Goal: Task Accomplishment & Management: Manage account settings

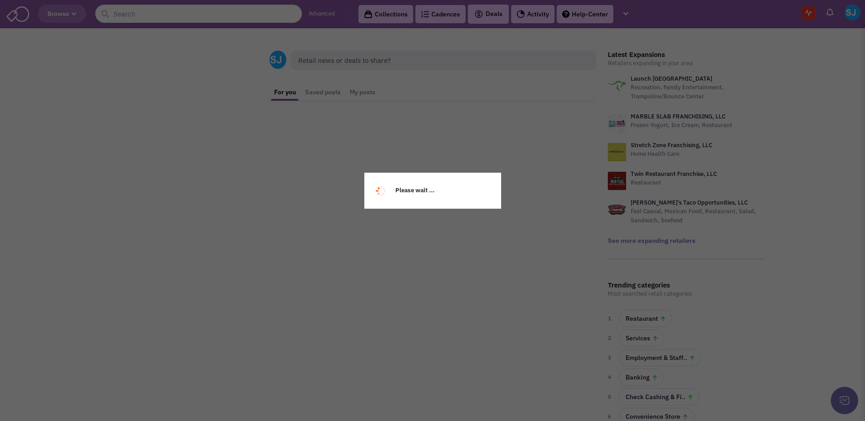
click at [628, 14] on div "Please wait ..." at bounding box center [432, 210] width 865 height 421
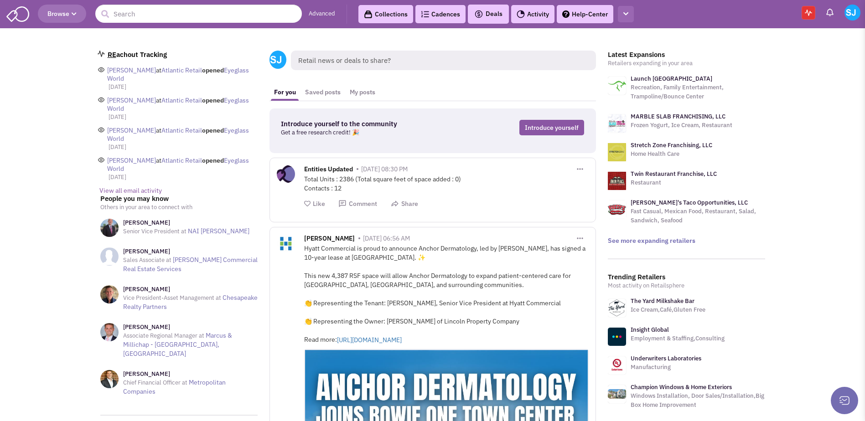
click at [628, 14] on icon "button" at bounding box center [625, 14] width 5 height 6
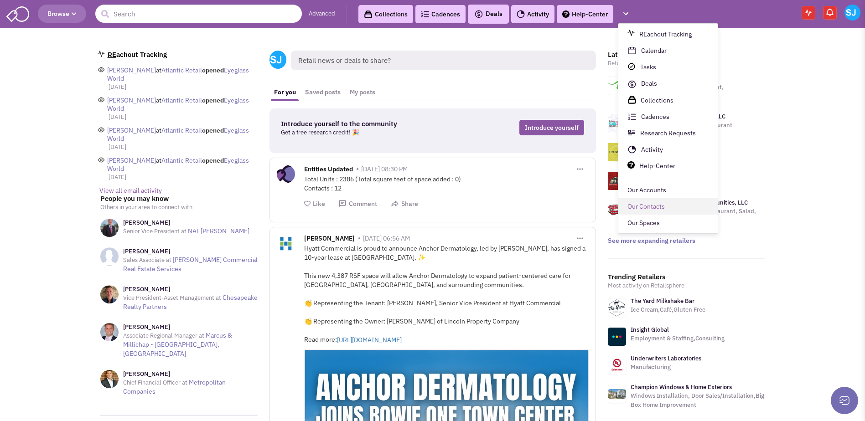
click at [639, 204] on link "Our Contacts" at bounding box center [667, 207] width 99 height 16
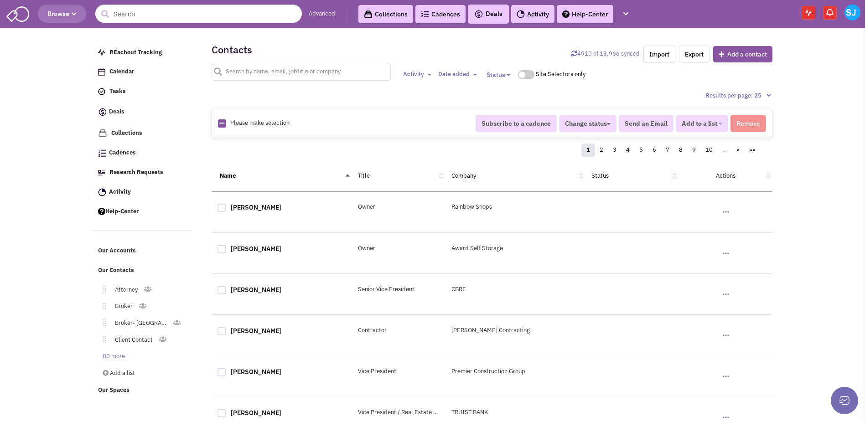
click at [261, 76] on input "text" at bounding box center [300, 72] width 179 height 18
type input "[PERSON_NAME]"
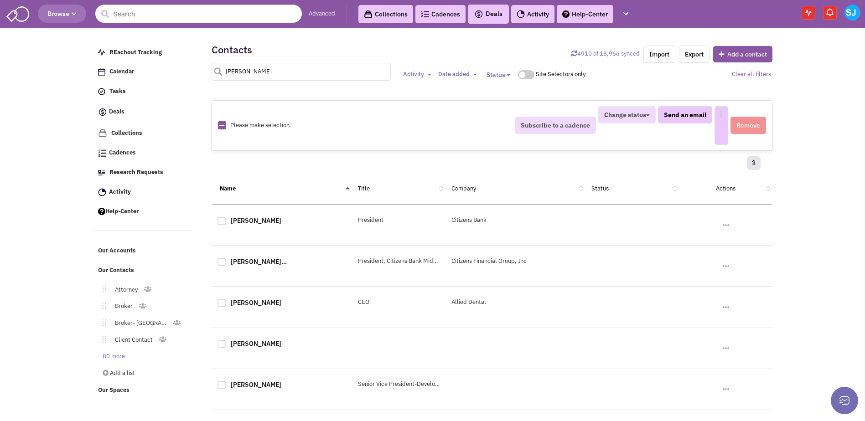
select select
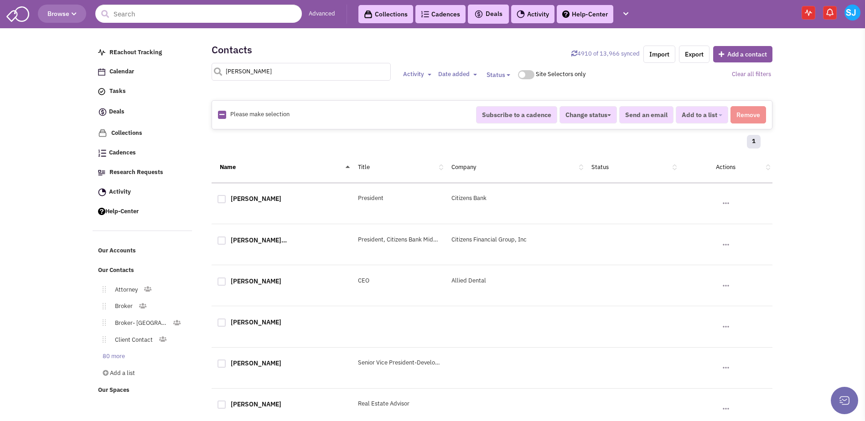
scroll to position [77, 0]
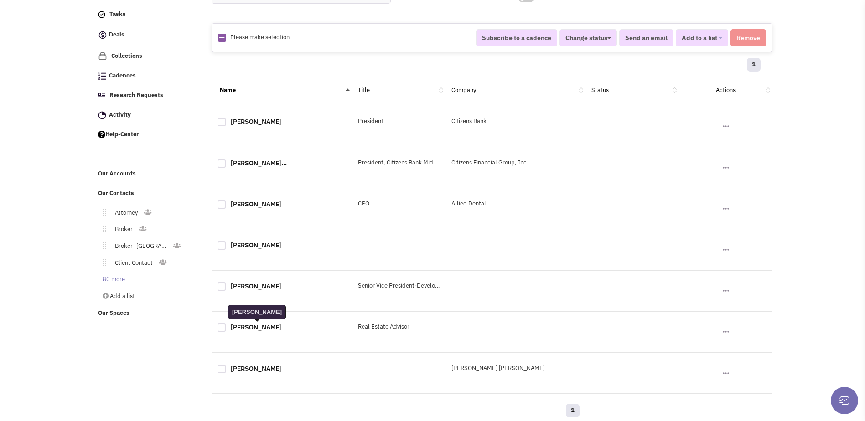
click at [254, 330] on link "[PERSON_NAME]" at bounding box center [256, 327] width 51 height 8
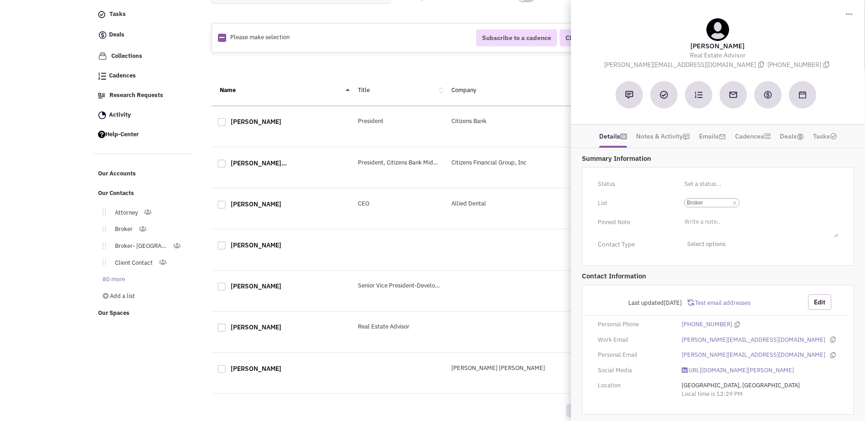
click at [820, 302] on button "Edit" at bounding box center [819, 301] width 23 height 15
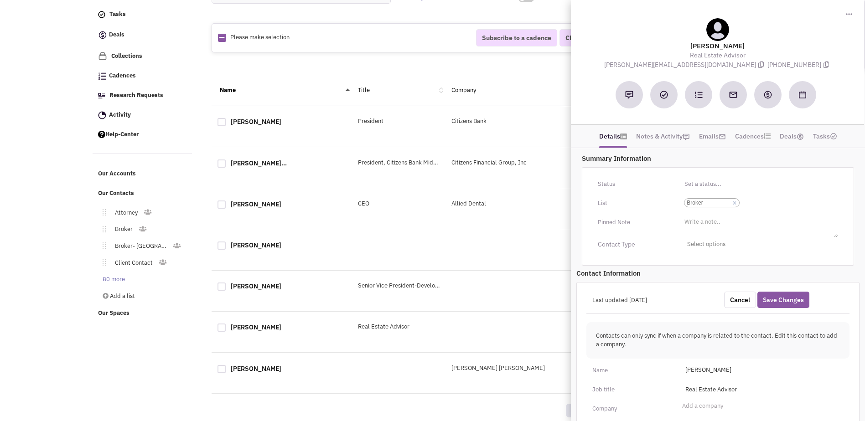
scroll to position [95, 0]
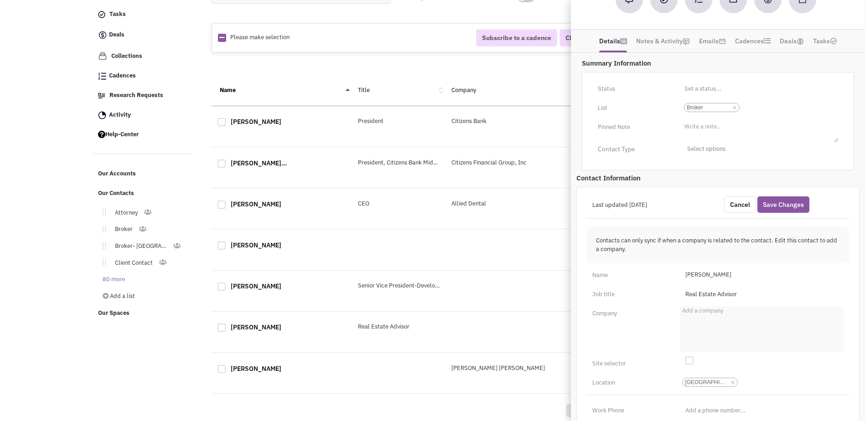
click at [730, 309] on ul "Add a company" at bounding box center [762, 329] width 164 height 46
click at [0, 0] on select "Add a company" at bounding box center [0, 0] width 0 height 0
type input "Jll"
click at [716, 367] on li "JLL Retail" at bounding box center [761, 369] width 163 height 11
click at [0, 0] on select "Add a company Jll JLL - Orlando Office JLL Retail" at bounding box center [0, 0] width 0 height 0
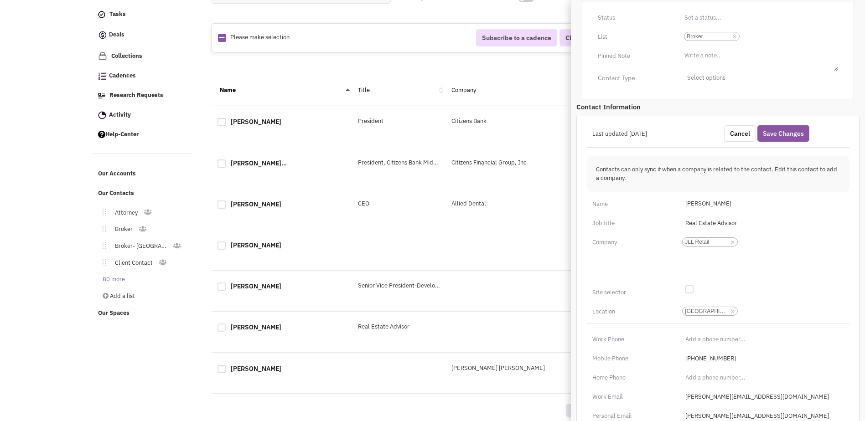
scroll to position [167, 0]
click at [731, 312] on link "×" at bounding box center [732, 311] width 4 height 8
click at [0, 0] on select "[GEOGRAPHIC_DATA]-[GEOGRAPHIC_DATA]" at bounding box center [0, 0] width 0 height 0
click at [714, 310] on ul "City, State" at bounding box center [762, 310] width 164 height 13
click at [0, 0] on select "City, State" at bounding box center [0, 0] width 0 height 0
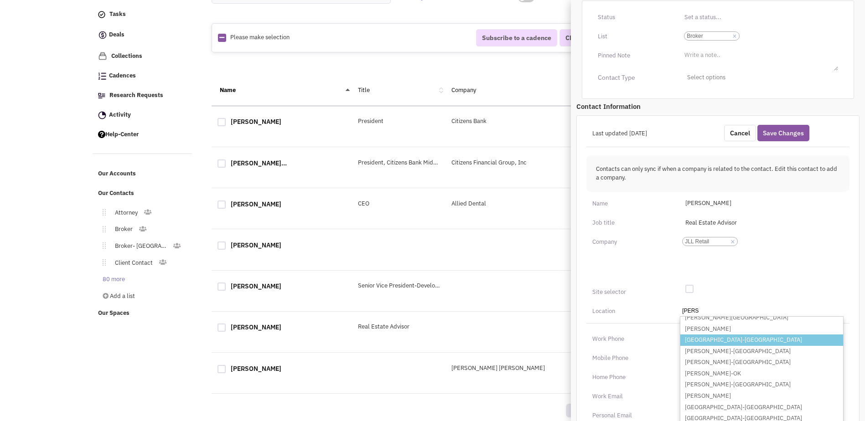
scroll to position [51, 0]
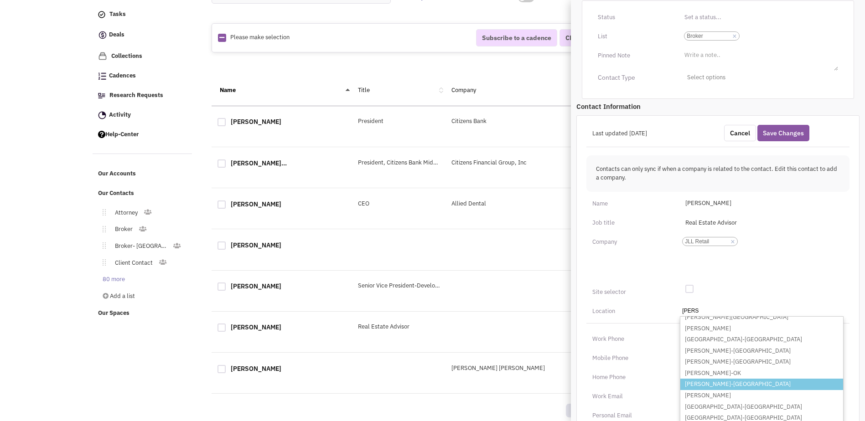
type input "[PERSON_NAME]"
click at [715, 385] on li "[PERSON_NAME]-[GEOGRAPHIC_DATA]" at bounding box center [761, 384] width 163 height 11
click at [0, 0] on select "City, State [PERSON_NAME] [GEOGRAPHIC_DATA][PERSON_NAME]-IN [GEOGRAPHIC_DATA][P…" at bounding box center [0, 0] width 0 height 0
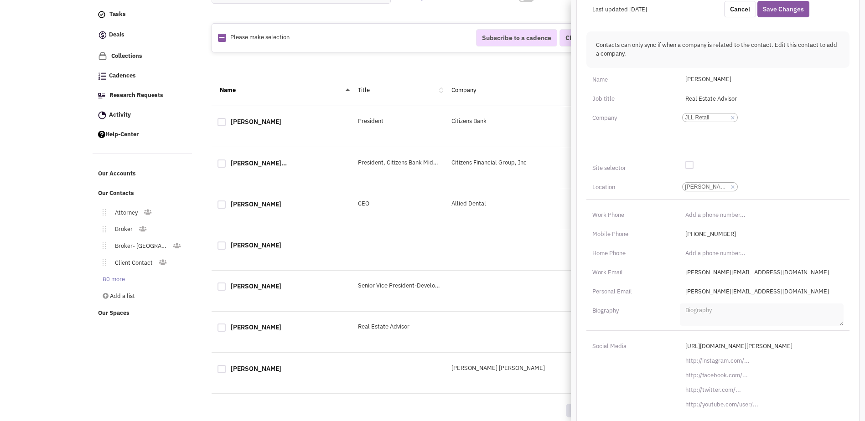
scroll to position [291, 0]
type input "(___) ___-____"
click at [693, 213] on input "(___) ___-____" at bounding box center [762, 214] width 164 height 15
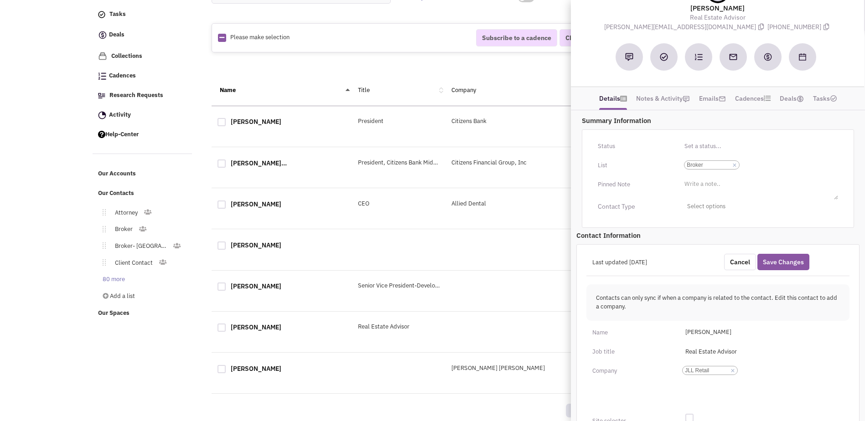
scroll to position [0, 0]
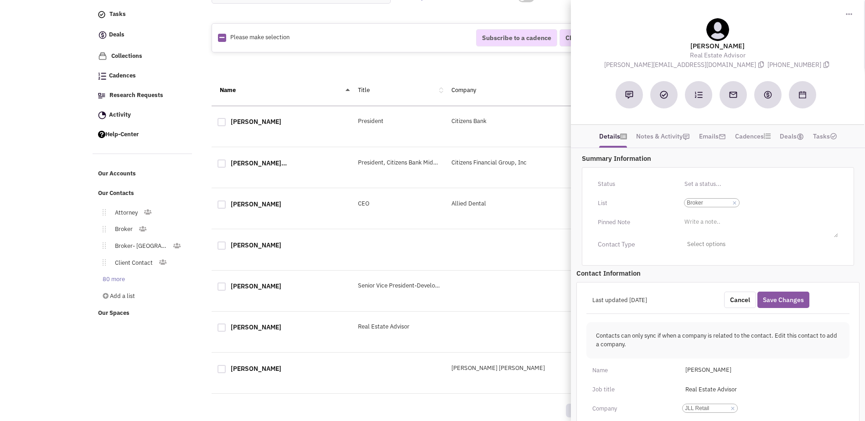
click at [659, 385] on div "Job title" at bounding box center [630, 389] width 88 height 15
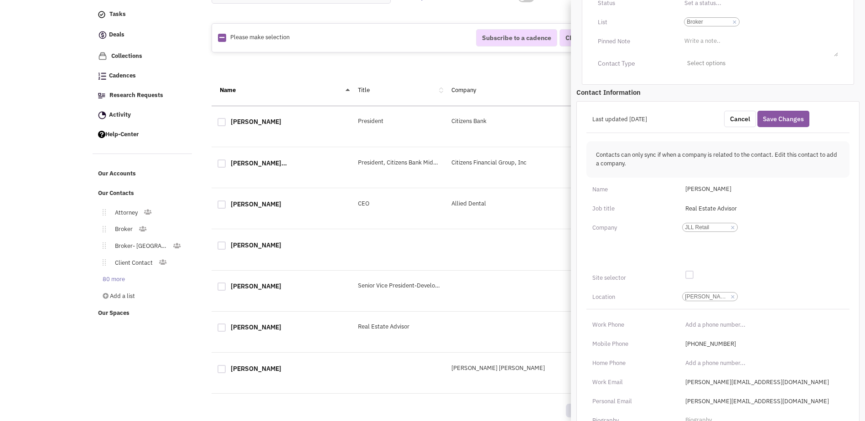
scroll to position [184, 0]
click at [686, 313] on div "Work Phone" at bounding box center [717, 317] width 275 height 23
click at [686, 318] on input "(___) ___-____" at bounding box center [762, 322] width 164 height 15
click at [685, 323] on input "(___) ___-____" at bounding box center [762, 322] width 164 height 15
type input "[PHONE_NUMBER]"
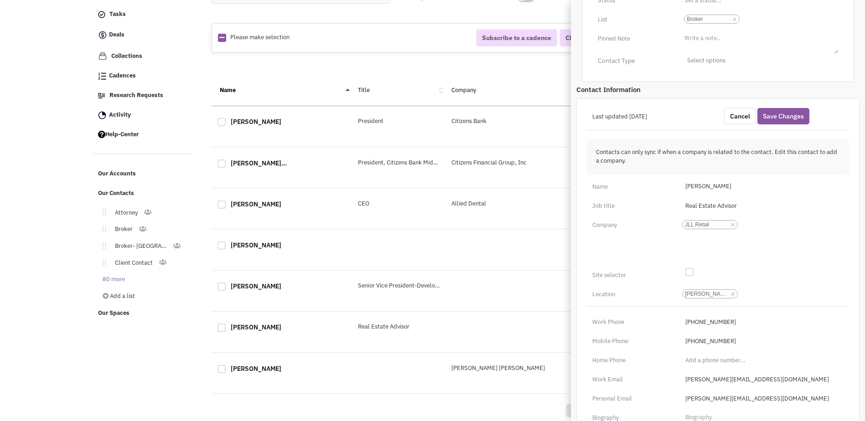
click at [650, 304] on div "Last updated [DATE] Cancel Save Changes Contacts can only sync if when a compan…" at bounding box center [717, 315] width 283 height 435
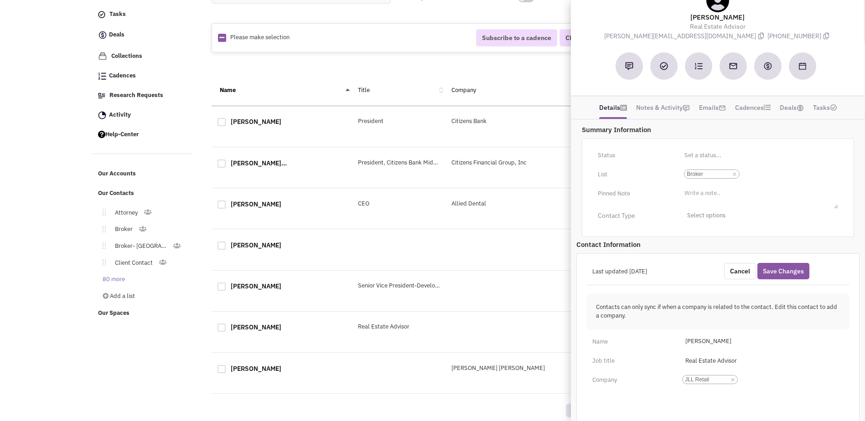
scroll to position [19, 0]
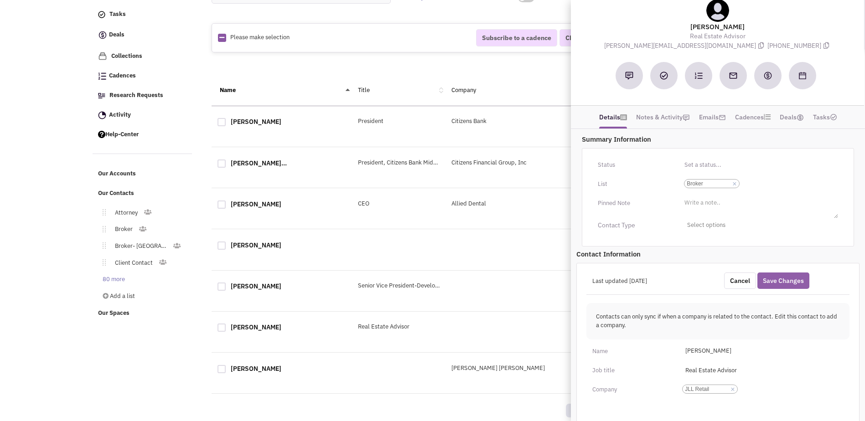
click at [790, 280] on button "Save Changes" at bounding box center [783, 281] width 52 height 16
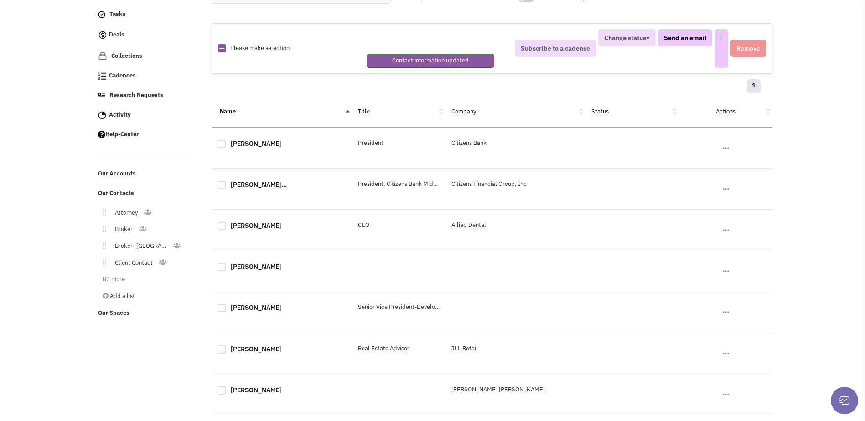
select select
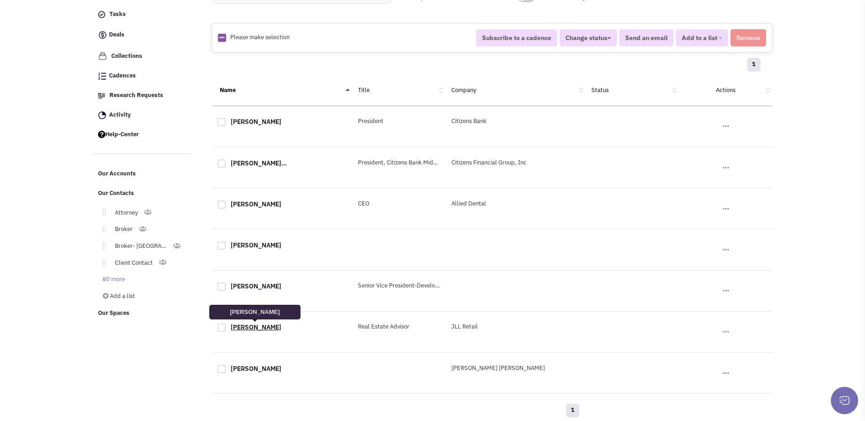
click at [274, 327] on link "[PERSON_NAME]" at bounding box center [256, 327] width 51 height 8
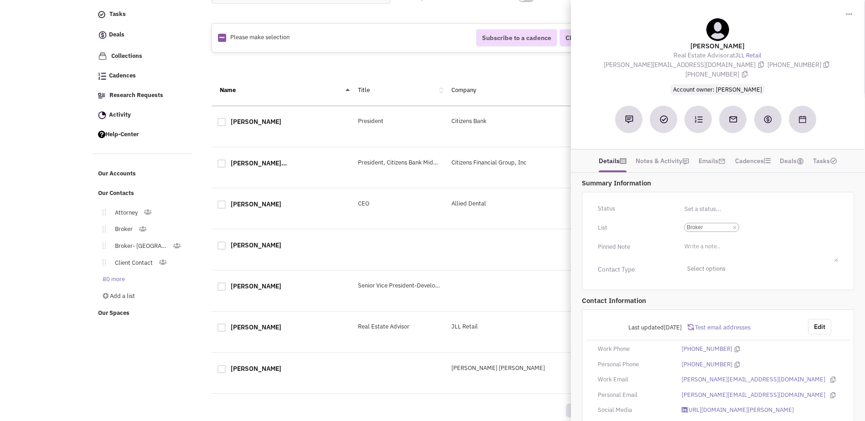
scroll to position [0, 0]
click at [821, 322] on button "Edit" at bounding box center [819, 326] width 23 height 15
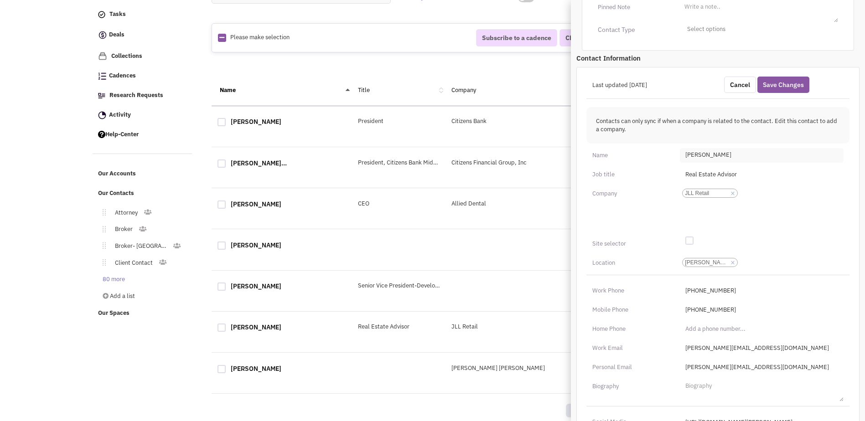
scroll to position [240, 0]
click at [739, 360] on input "[PERSON_NAME][EMAIL_ADDRESS][DOMAIN_NAME]" at bounding box center [762, 367] width 164 height 15
click at [719, 360] on input "[PERSON_NAME][EMAIL_ADDRESS][DOMAIN_NAME]" at bounding box center [762, 367] width 164 height 15
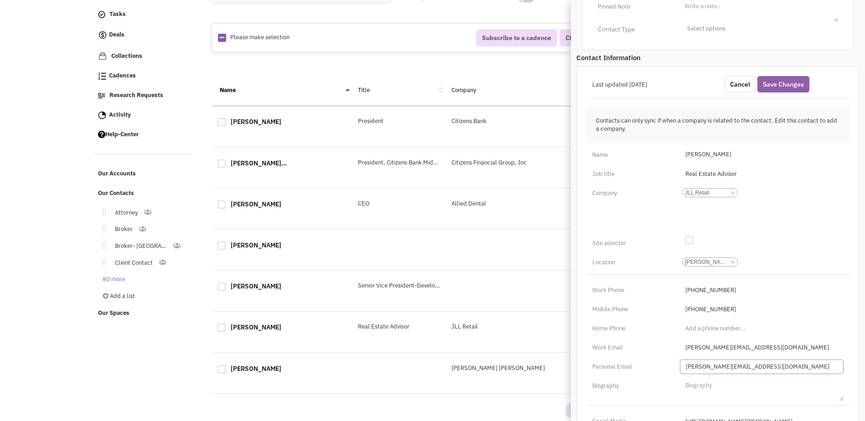
type input "[PERSON_NAME][EMAIL_ADDRESS][DOMAIN_NAME]"
click at [786, 76] on button "Save Changes" at bounding box center [783, 84] width 52 height 16
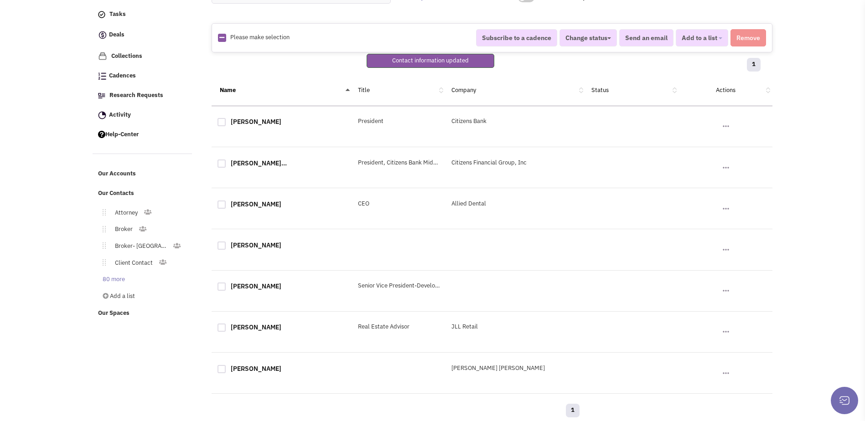
scroll to position [96, 0]
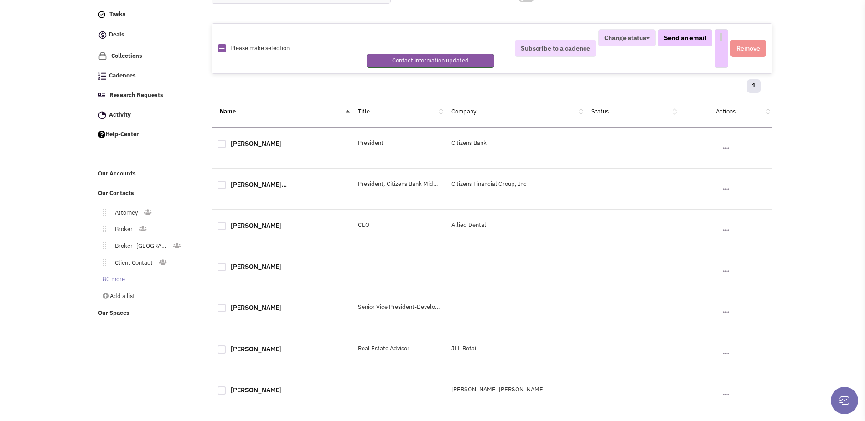
select select
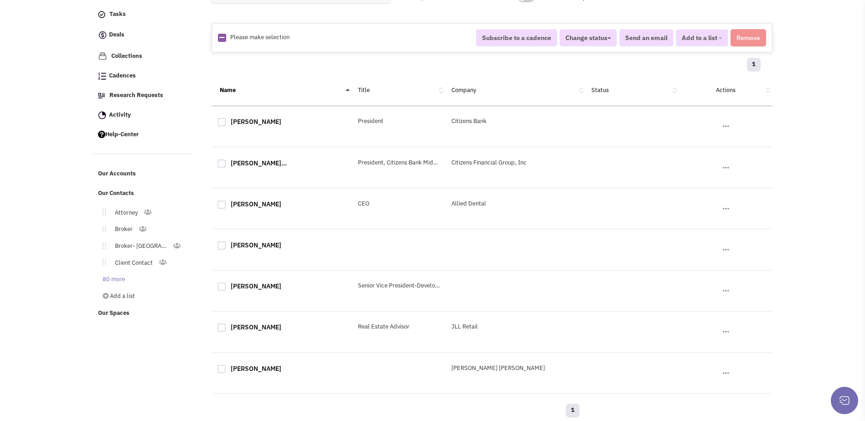
scroll to position [0, 0]
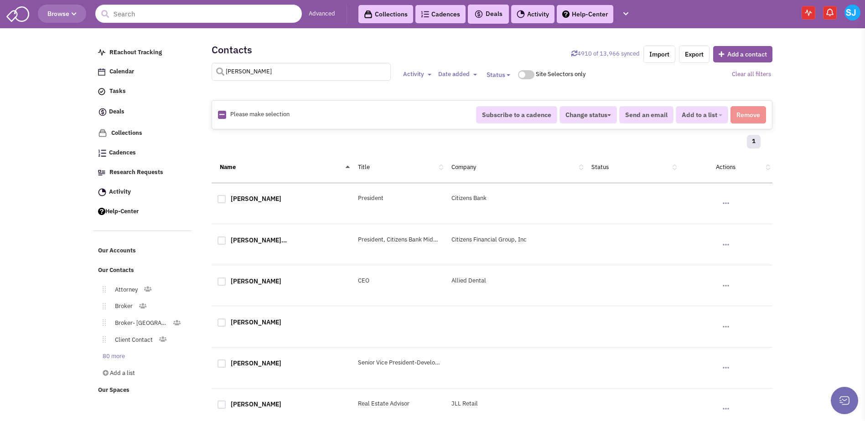
click at [259, 64] on input "[PERSON_NAME]" at bounding box center [300, 72] width 179 height 18
type input "[PERSON_NAME]"
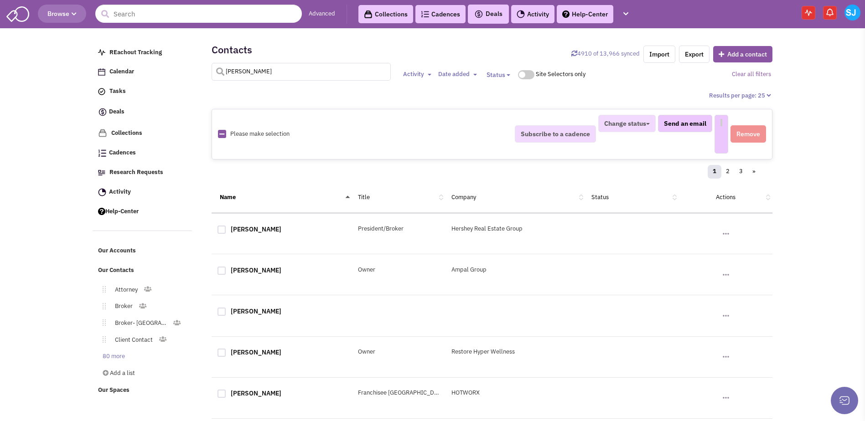
select select
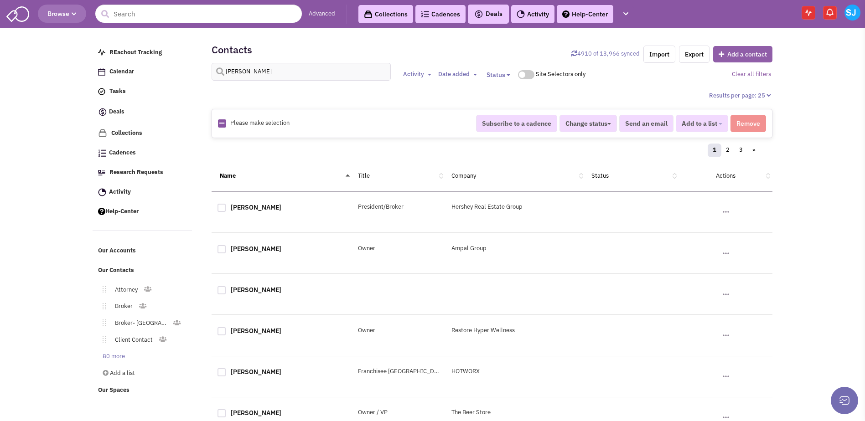
click at [729, 51] on button "Add a contact" at bounding box center [742, 54] width 59 height 16
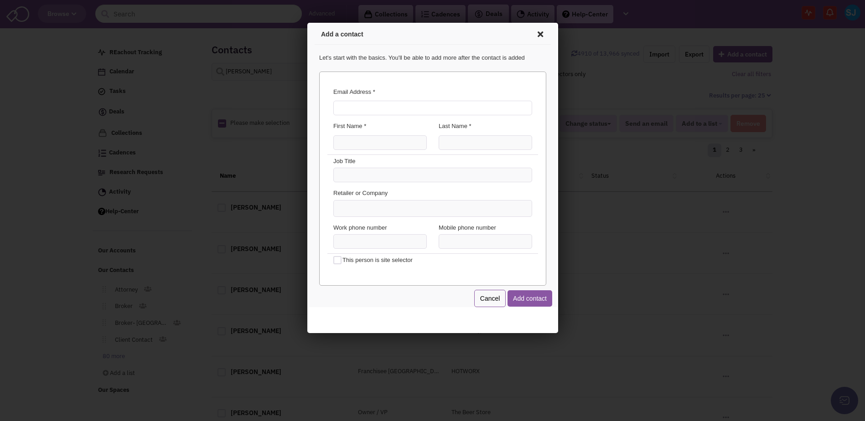
click at [379, 108] on input "Email Address *" at bounding box center [430, 106] width 199 height 15
type input "[EMAIL_ADDRESS][DOMAIN_NAME]"
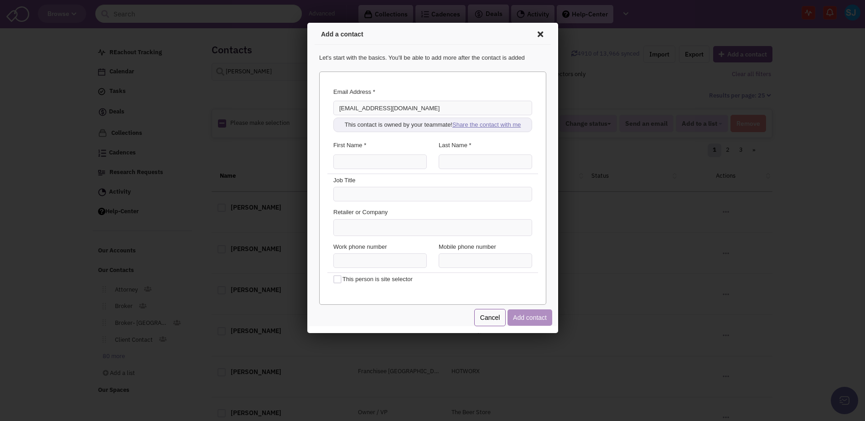
click at [509, 125] on link "Share the contact with me" at bounding box center [484, 123] width 68 height 7
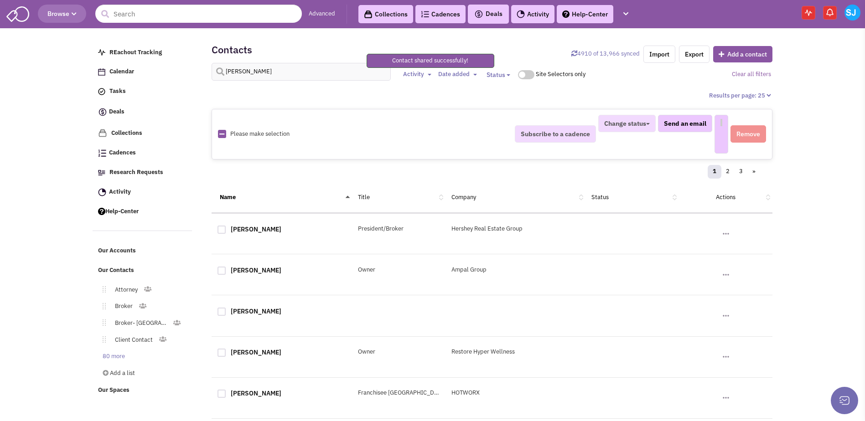
select select
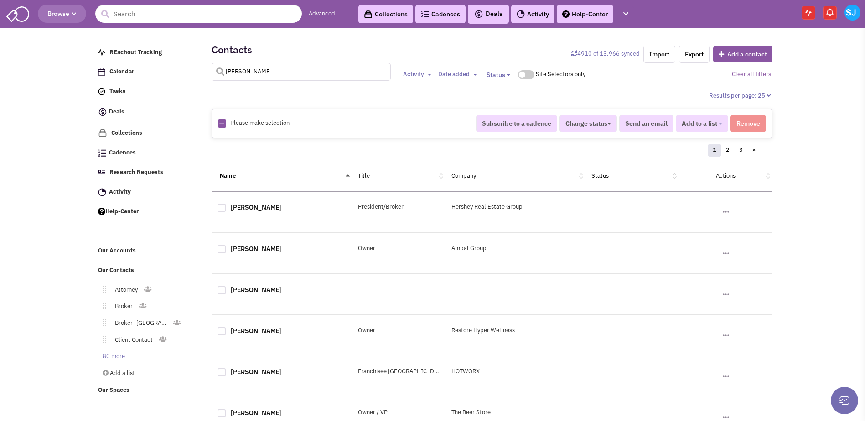
click at [268, 75] on input "[PERSON_NAME]" at bounding box center [300, 72] width 179 height 18
type input "p"
type input "jiger"
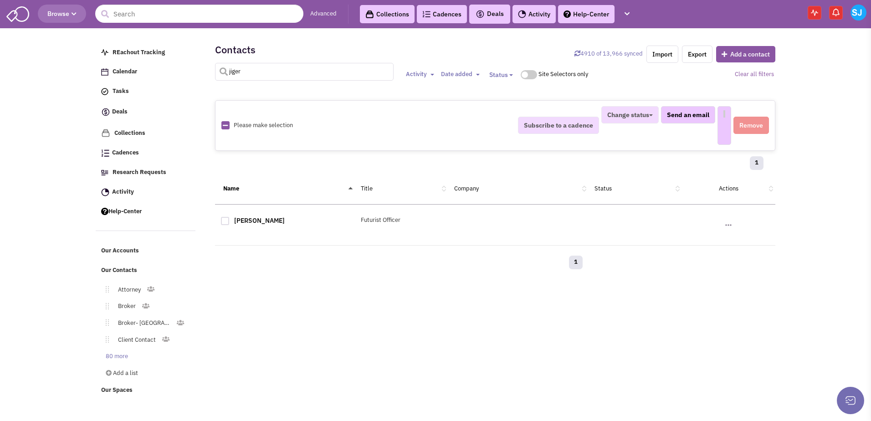
select select
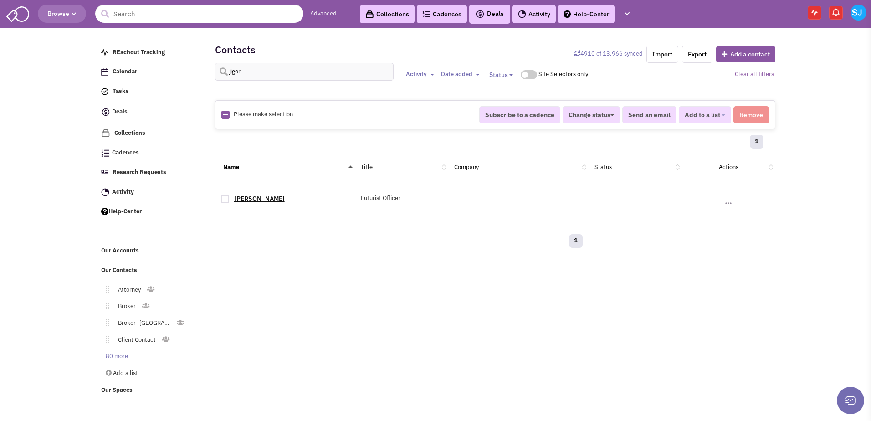
click at [248, 201] on div "[PERSON_NAME]" at bounding box center [285, 200] width 140 height 12
click at [248, 201] on link "[PERSON_NAME]" at bounding box center [259, 199] width 51 height 8
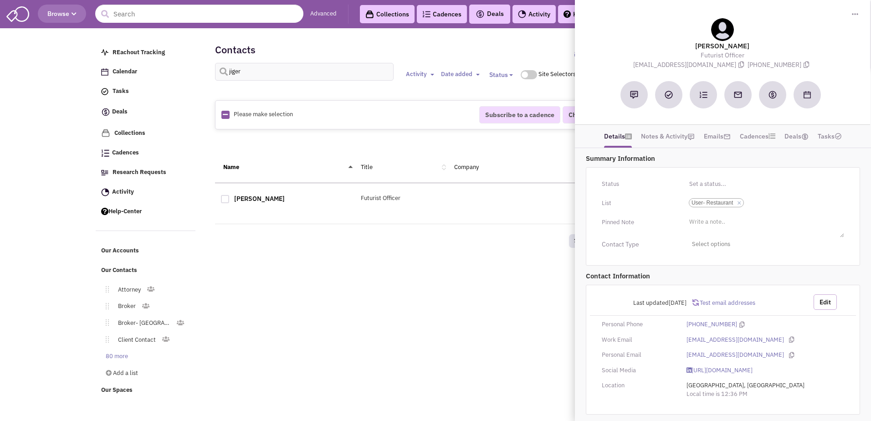
click at [825, 303] on button "Edit" at bounding box center [825, 301] width 23 height 15
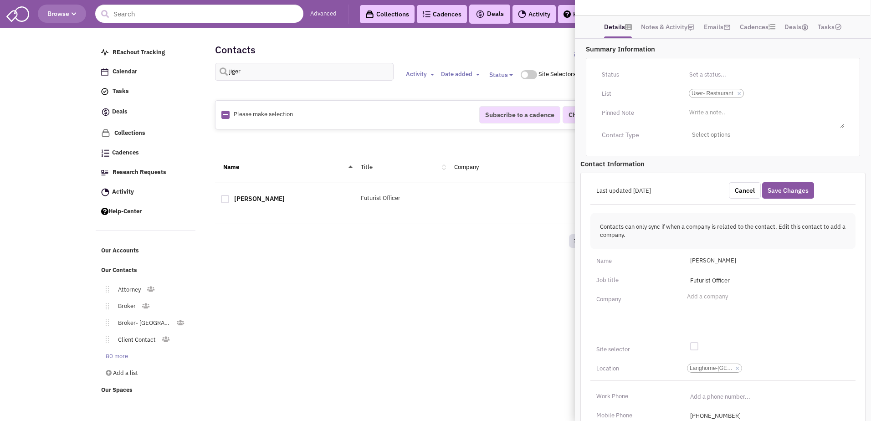
scroll to position [117, 0]
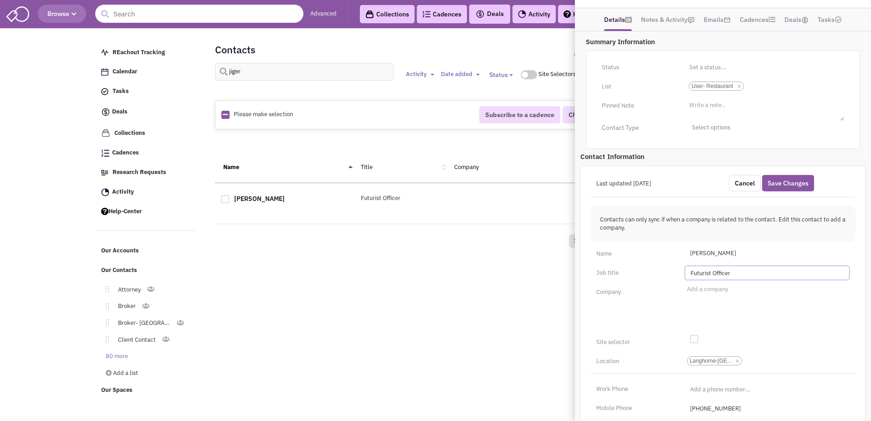
click at [708, 273] on input "Futurist Officer" at bounding box center [767, 273] width 165 height 15
type input "Executive Officer"
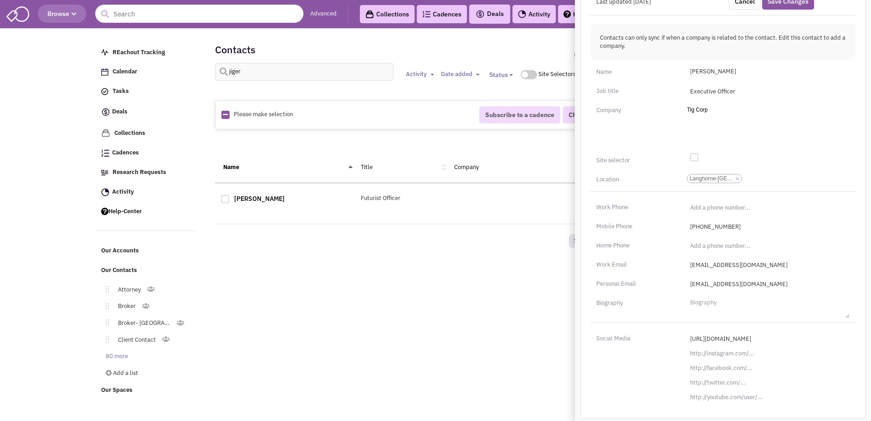
scroll to position [0, 0]
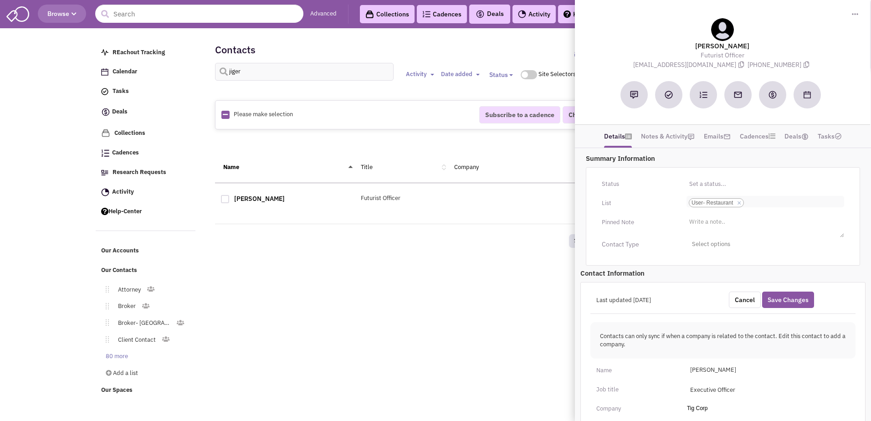
type input "Tig Corp"
click at [767, 199] on input "Select a list... User- Restaurant Select a list... × User- Restaurant" at bounding box center [757, 202] width 20 height 9
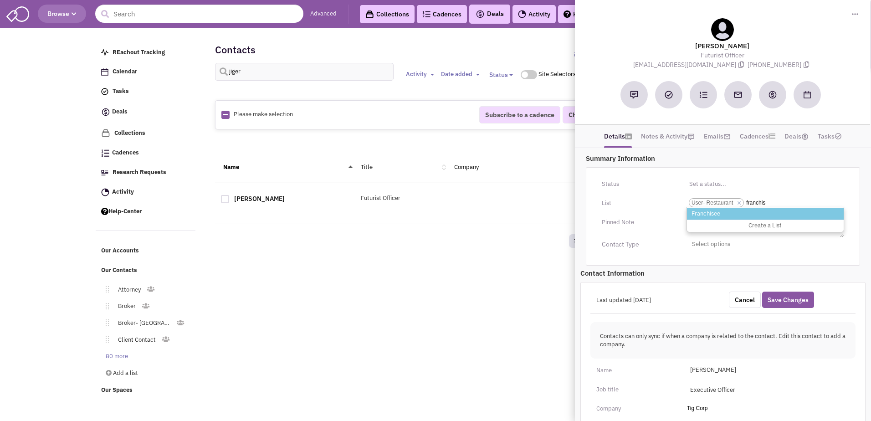
type input "franchis"
click at [700, 213] on li "Franchisee" at bounding box center [765, 213] width 157 height 11
click at [0, 0] on select "Select a list... User- Restaurant" at bounding box center [0, 0] width 0 height 0
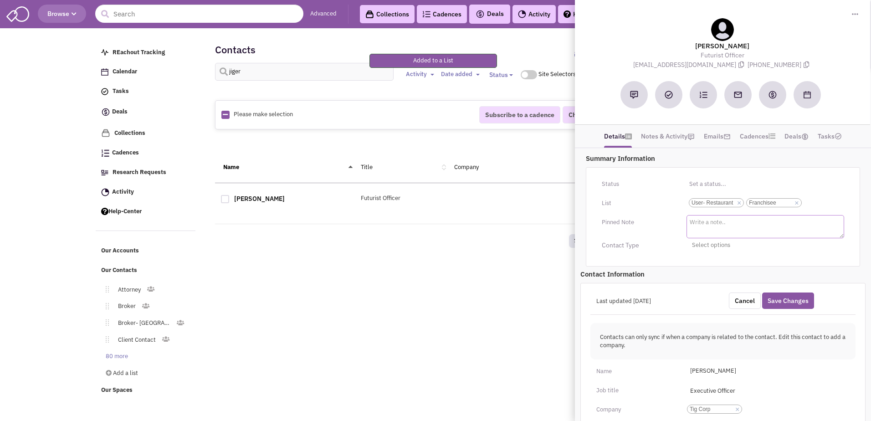
click at [700, 220] on textarea at bounding box center [766, 226] width 158 height 23
type textarea "Moe's & [PERSON_NAME]'s Hot Chicken"
click at [817, 205] on input "Select a list... User- Restaurant Franchisee Select a list... × User- Restauran…" at bounding box center [814, 202] width 20 height 9
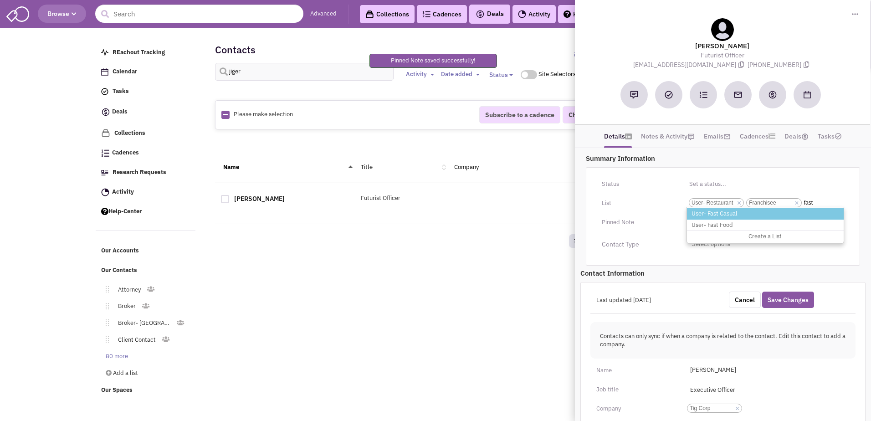
type input "fast"
click at [732, 211] on li "User- Fast Casual" at bounding box center [765, 213] width 157 height 11
click at [0, 0] on select "Select a list... User- Restaurant Franchisee" at bounding box center [0, 0] width 0 height 0
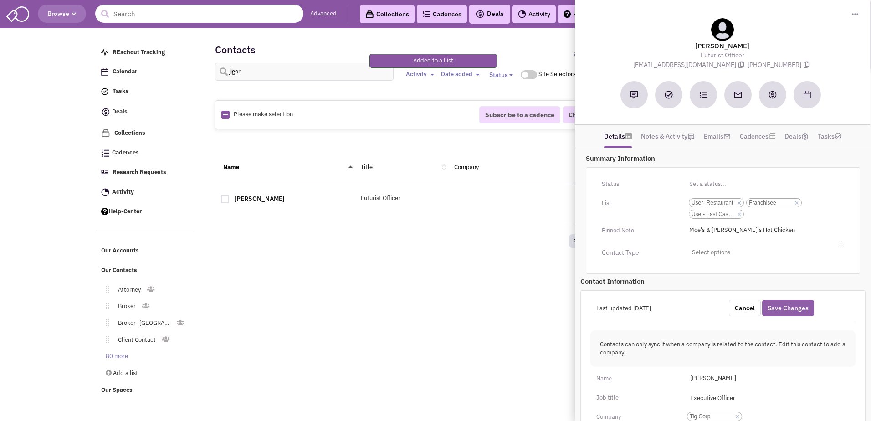
click at [792, 307] on button "Save Changes" at bounding box center [788, 308] width 52 height 16
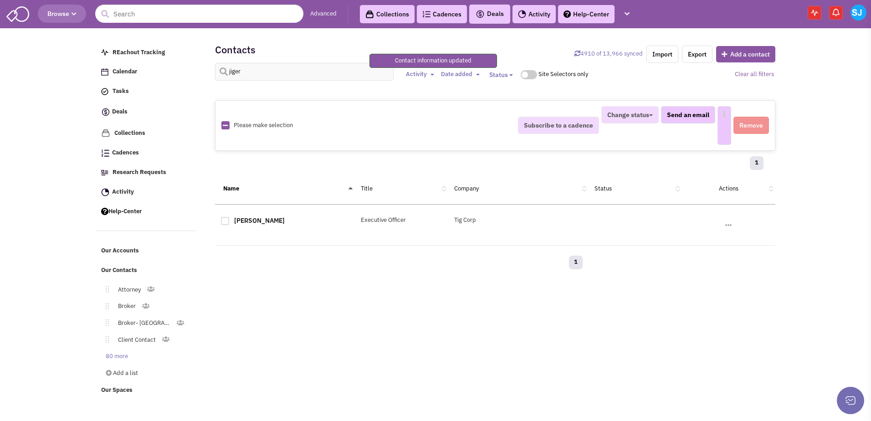
select select
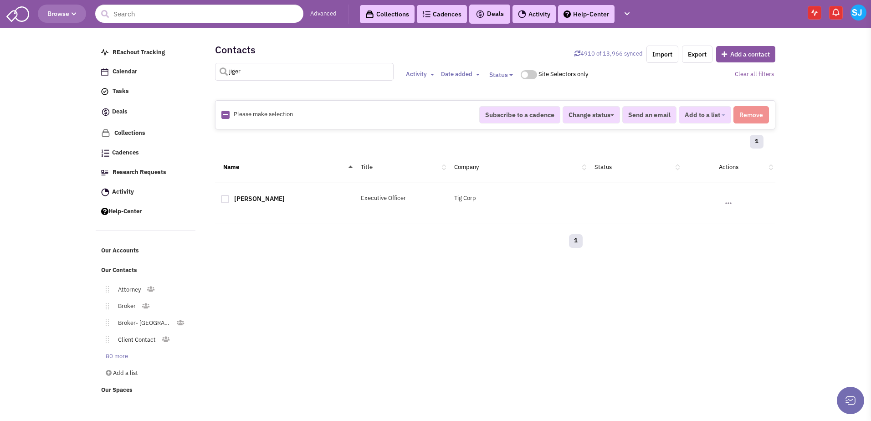
click at [256, 79] on input "jiger" at bounding box center [304, 72] width 179 height 18
type input "[PERSON_NAME]"
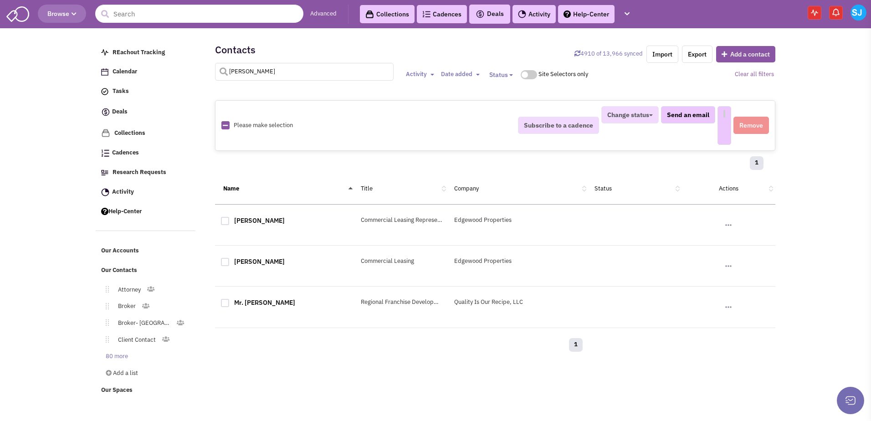
select select
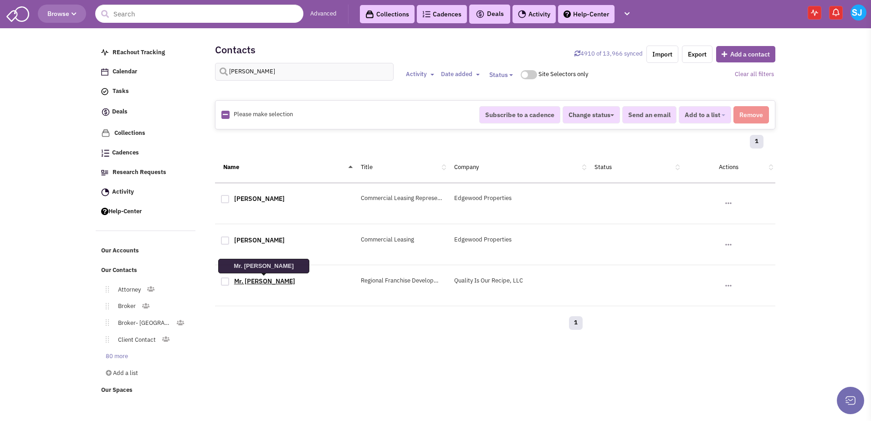
click at [258, 280] on link "Mr. [PERSON_NAME]" at bounding box center [264, 281] width 61 height 8
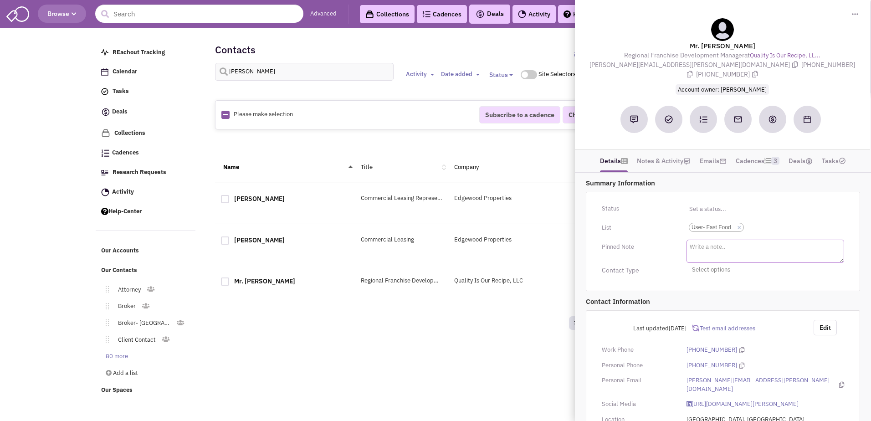
click at [750, 240] on textarea at bounding box center [766, 251] width 158 height 23
type textarea "[PERSON_NAME]'s"
click at [662, 269] on div "Status Toggle Dropdown Have not contacted Reached out Interested Not interested…" at bounding box center [723, 241] width 274 height 98
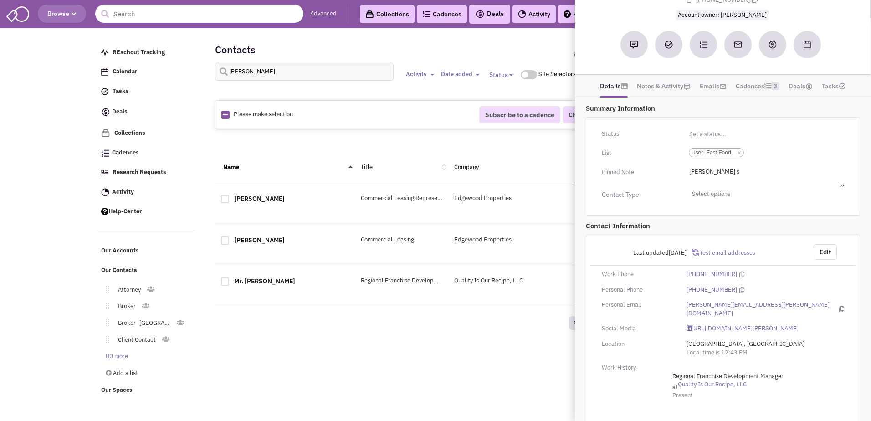
scroll to position [74, 0]
click at [286, 364] on div "Retailsphere Support Message Send REachout Tracking Calendar Tasks Completed Ta…" at bounding box center [436, 216] width 684 height 370
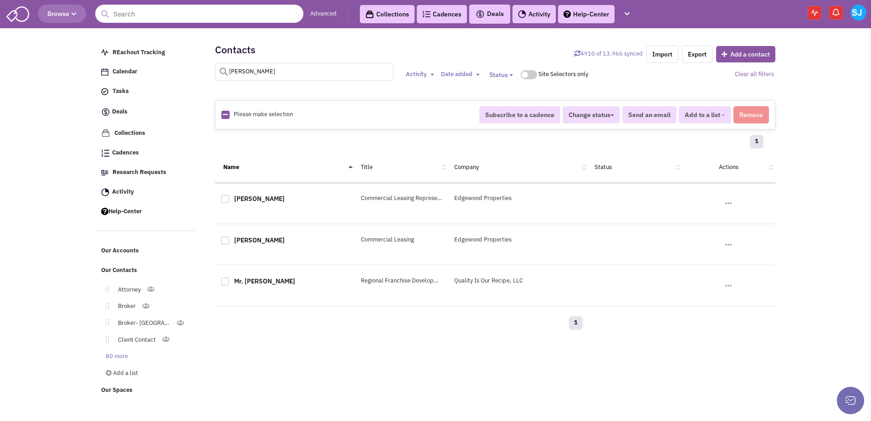
click at [267, 80] on input "[PERSON_NAME]" at bounding box center [304, 72] width 179 height 18
type input "[PERSON_NAME]"
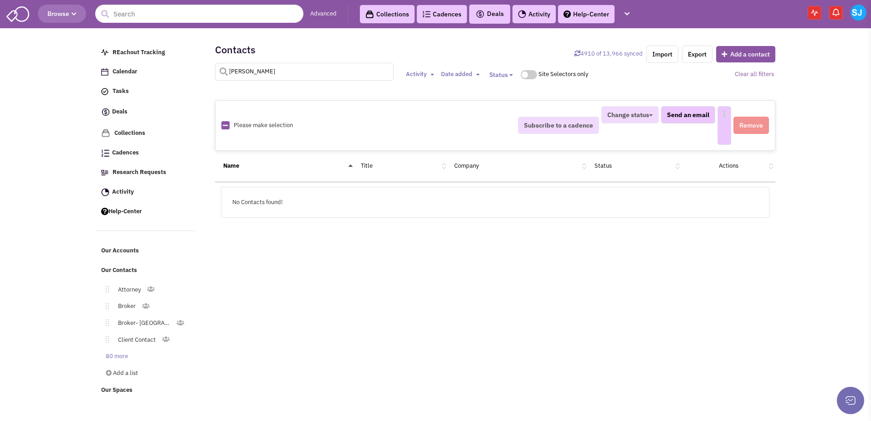
select select
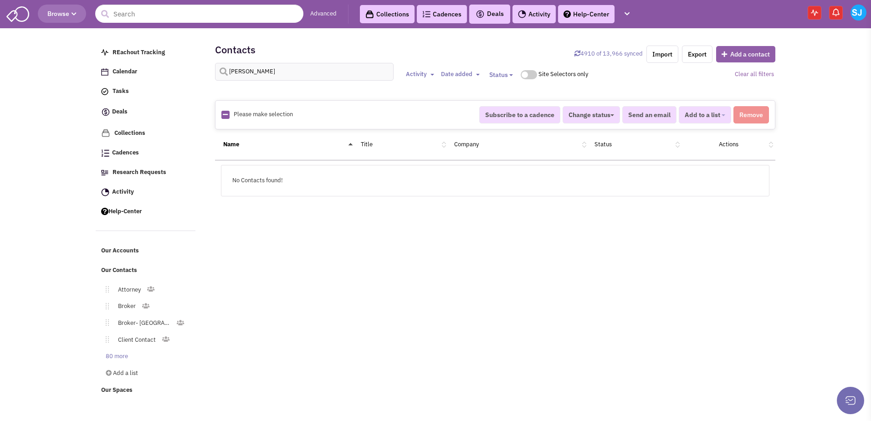
click at [738, 61] on button "Add a contact" at bounding box center [745, 54] width 59 height 16
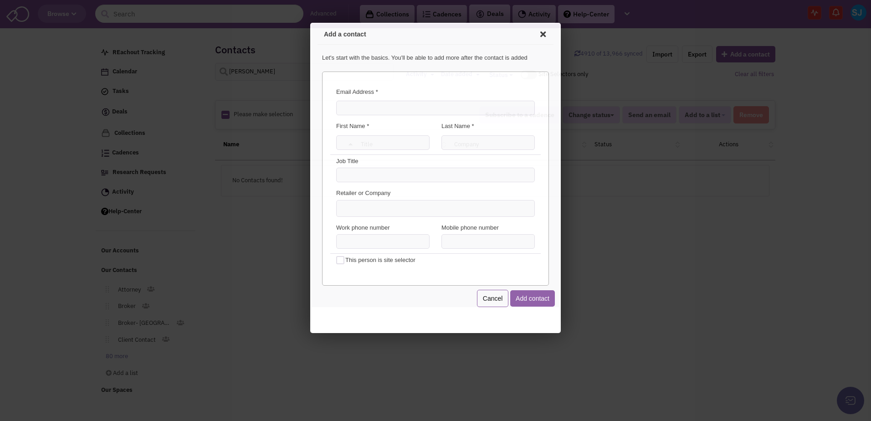
scroll to position [0, 0]
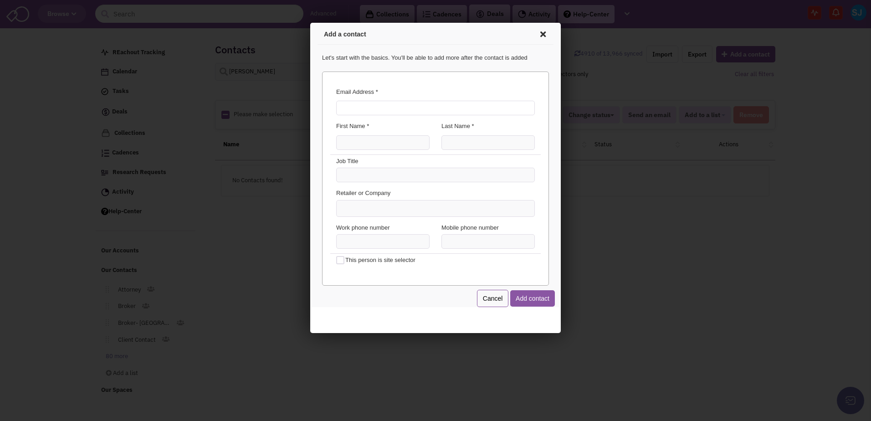
click at [418, 108] on input "Email Address *" at bounding box center [434, 106] width 199 height 15
type input "[PERSON_NAME][EMAIL_ADDRESS][PERSON_NAME][DOMAIN_NAME]"
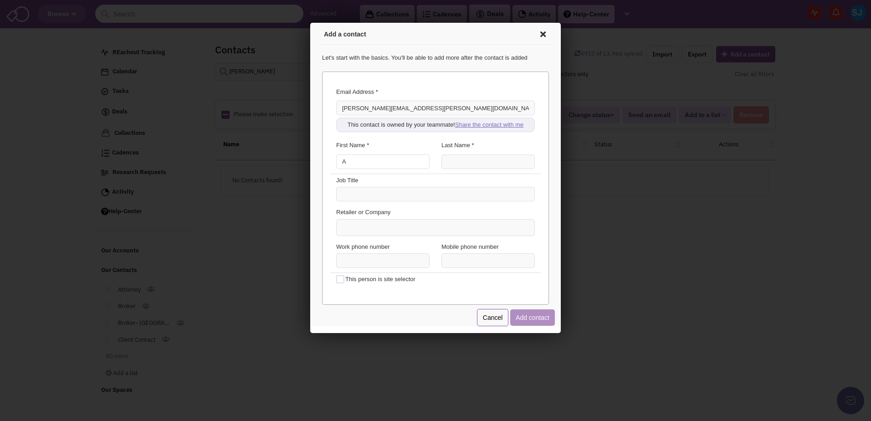
type input "A"
click at [493, 122] on link "Share the contact with me" at bounding box center [488, 123] width 68 height 7
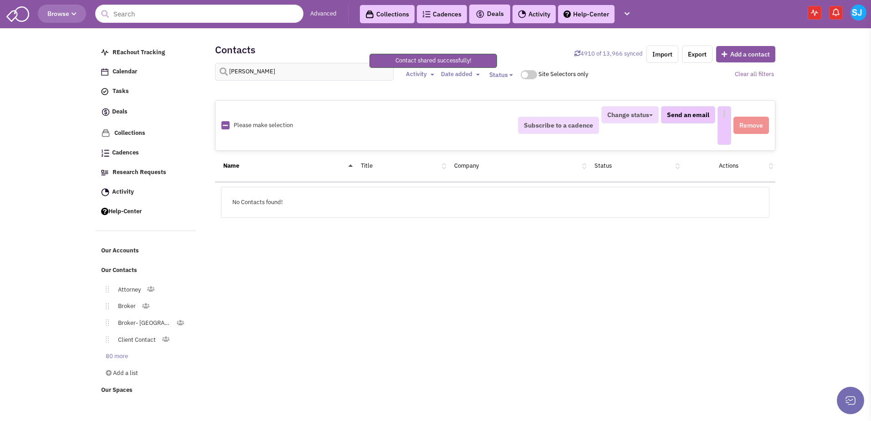
select select
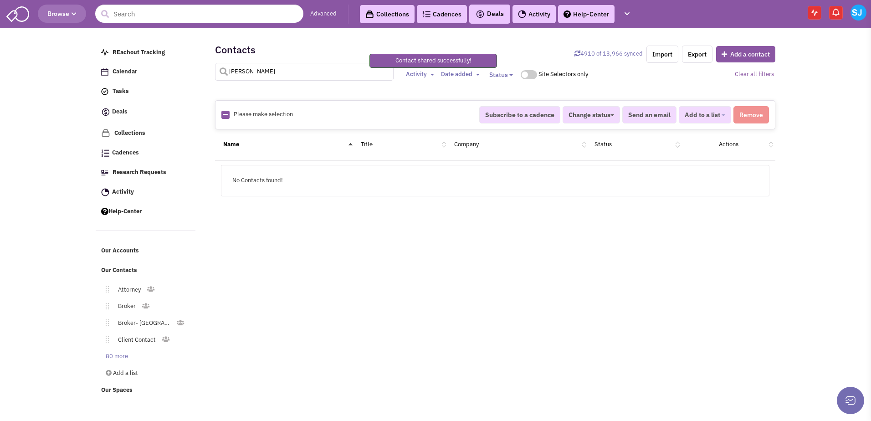
click at [293, 65] on input "[PERSON_NAME]" at bounding box center [304, 72] width 179 height 18
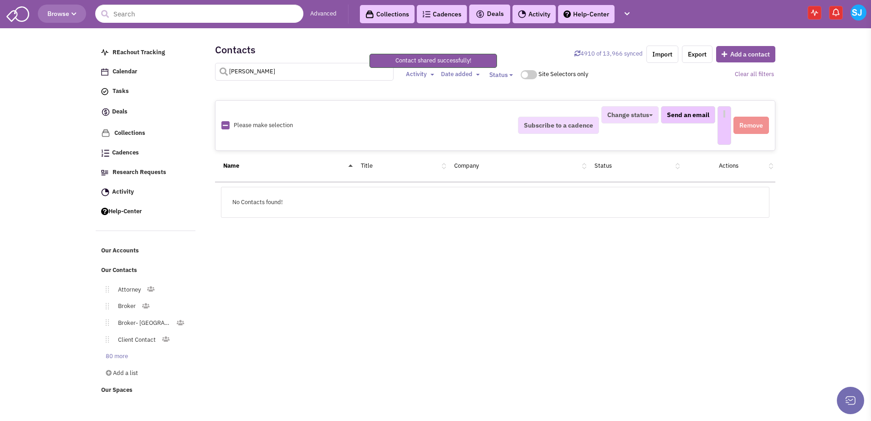
select select
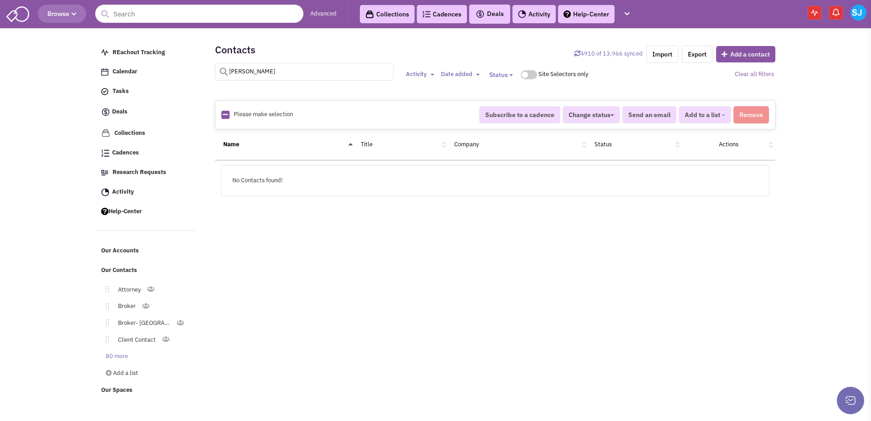
click at [269, 70] on input "[PERSON_NAME]" at bounding box center [304, 72] width 179 height 18
type input "[PERSON_NAME]"
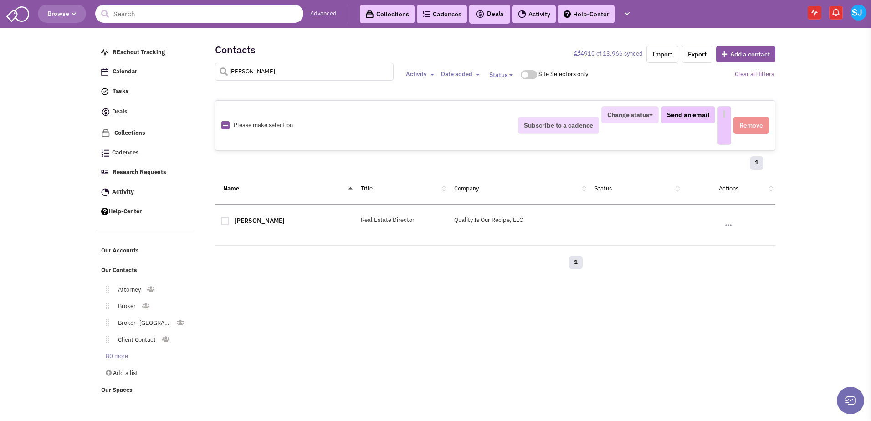
select select
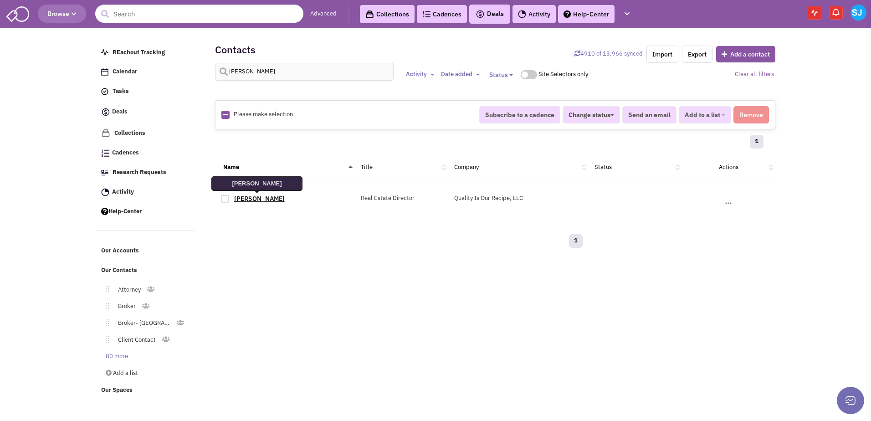
click at [258, 196] on link "[PERSON_NAME]" at bounding box center [259, 199] width 51 height 8
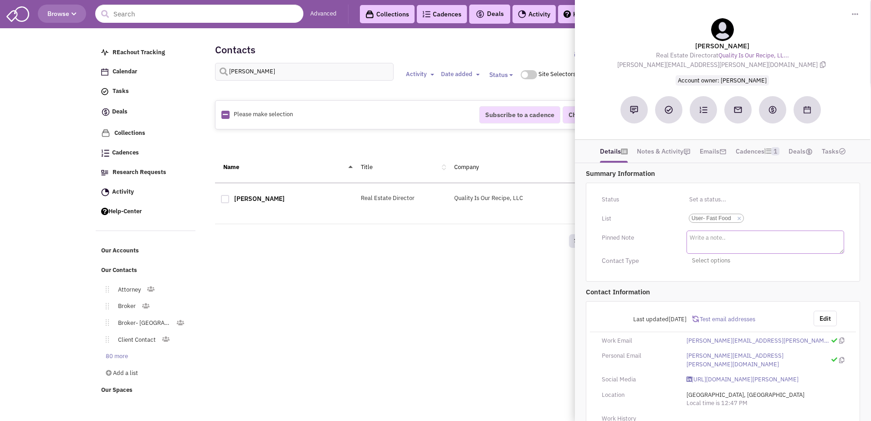
click at [722, 238] on textarea at bounding box center [766, 242] width 158 height 23
type textarea "[PERSON_NAME]'s"
click at [661, 269] on div "Status Toggle Dropdown Have not contacted Reached out Interested Not interested…" at bounding box center [723, 232] width 274 height 98
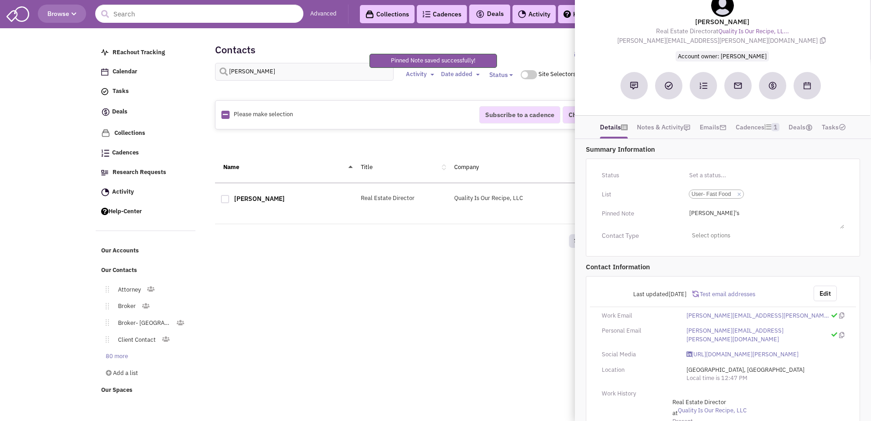
scroll to position [25, 0]
click at [828, 294] on button "Edit" at bounding box center [825, 292] width 23 height 15
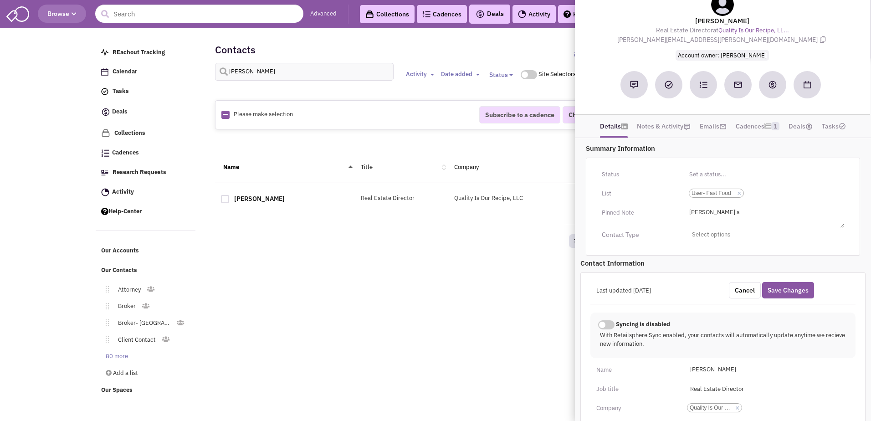
scroll to position [82, 0]
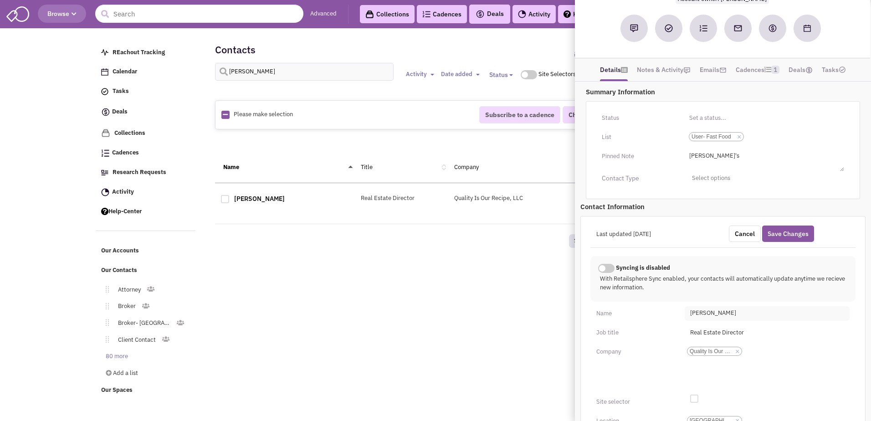
click at [729, 314] on span "[PERSON_NAME]" at bounding box center [767, 313] width 165 height 15
click at [720, 323] on input "[PERSON_NAME]" at bounding box center [711, 325] width 50 height 11
click at [715, 326] on input "[PERSON_NAME]" at bounding box center [711, 325] width 50 height 11
type input "[PERSON_NAME] [PERSON_NAME]"
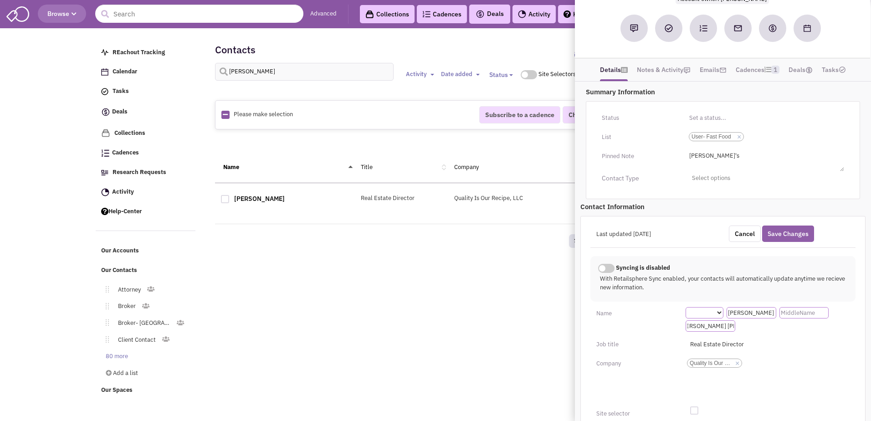
scroll to position [0, 0]
click at [795, 230] on button "Save Changes" at bounding box center [788, 234] width 52 height 16
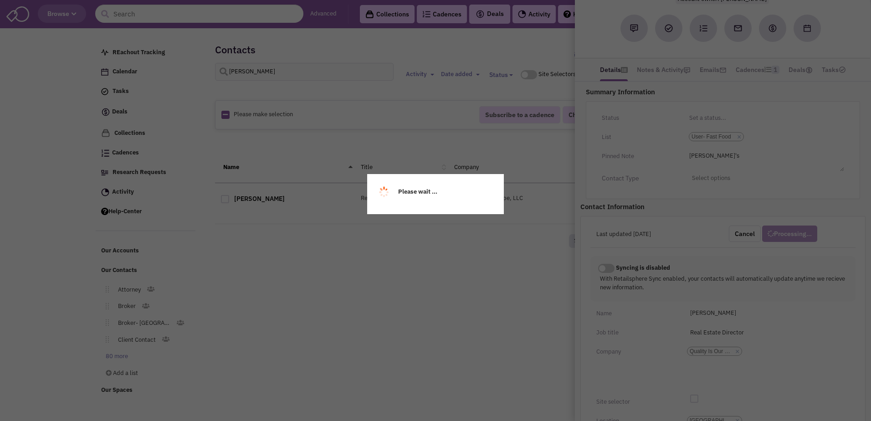
scroll to position [73, 0]
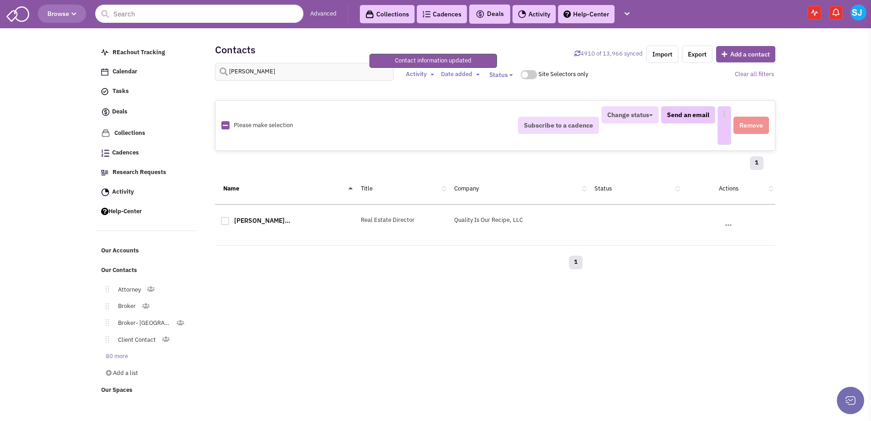
select select
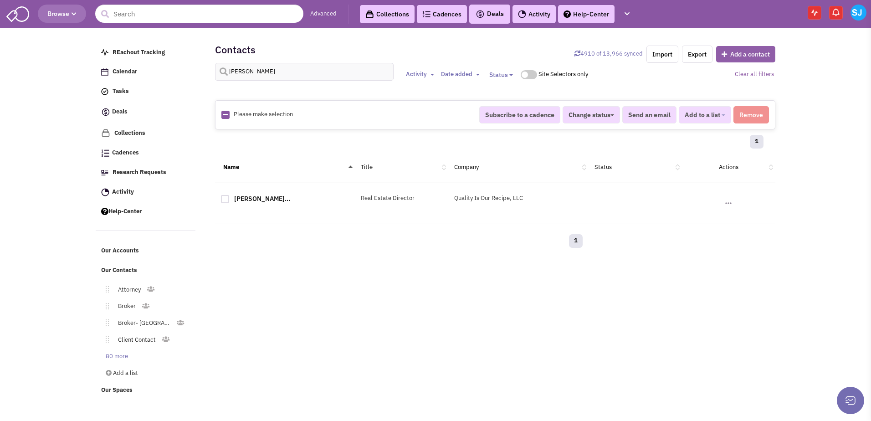
click at [741, 59] on button "Add a contact" at bounding box center [745, 54] width 59 height 16
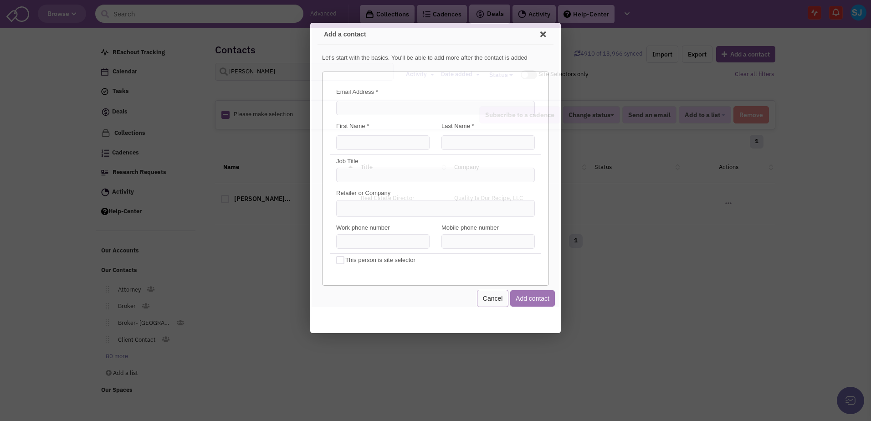
scroll to position [0, 0]
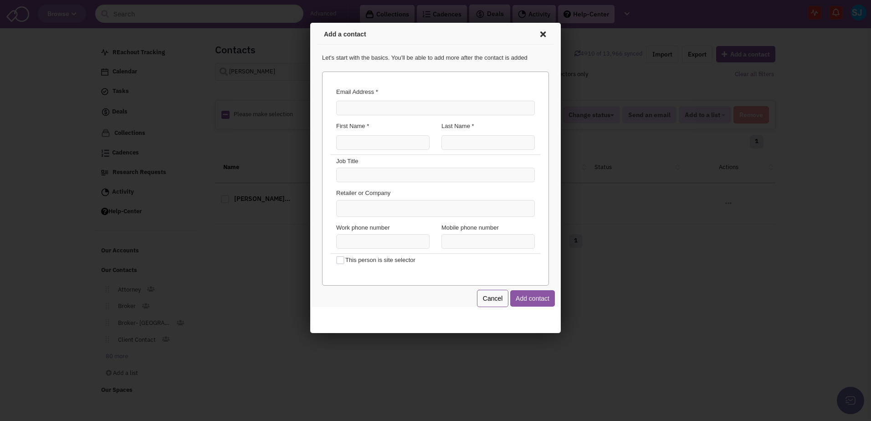
click at [360, 99] on div "Email Address *" at bounding box center [434, 93] width 211 height 13
click at [286, 61] on div at bounding box center [435, 210] width 871 height 421
click at [500, 297] on link "Cancel" at bounding box center [492, 296] width 32 height 17
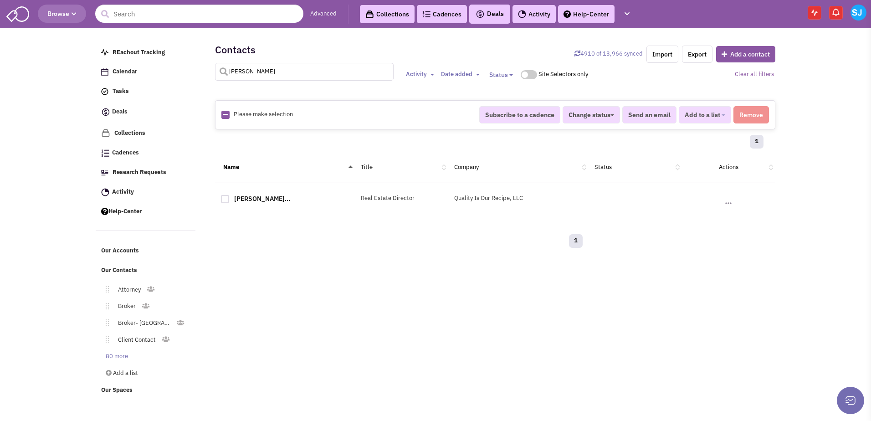
click at [280, 63] on input "[PERSON_NAME]" at bounding box center [304, 72] width 179 height 18
type input "[PERSON_NAME]"
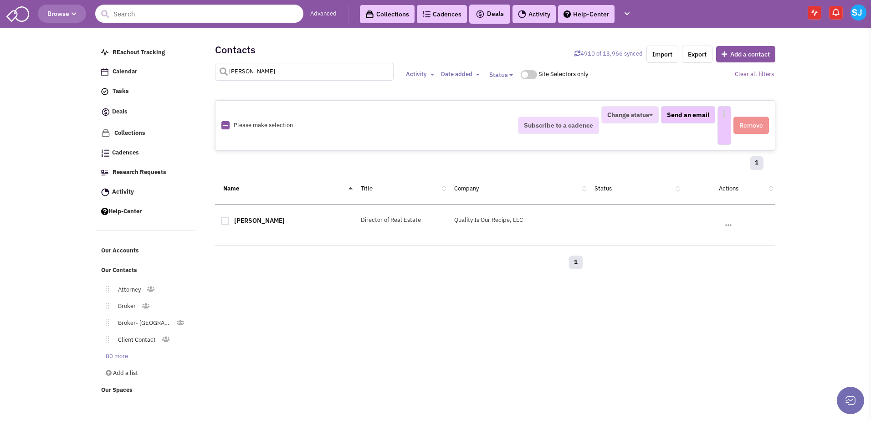
select select
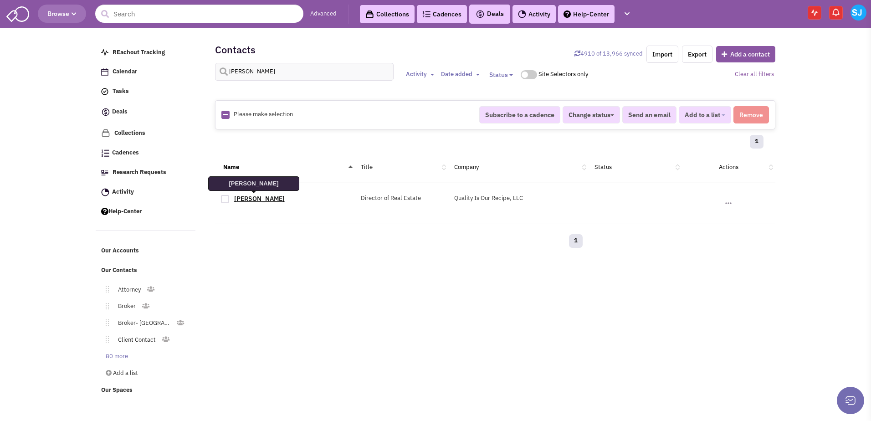
click at [257, 197] on link "[PERSON_NAME]" at bounding box center [259, 199] width 51 height 8
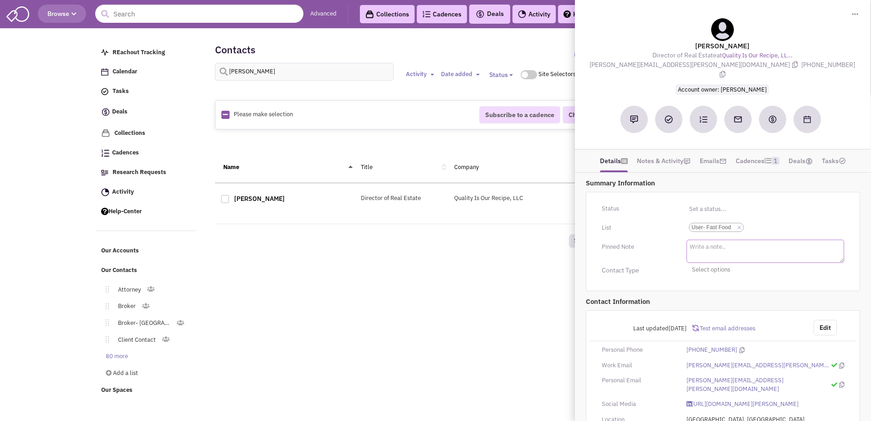
click at [703, 246] on textarea at bounding box center [766, 251] width 158 height 23
type textarea "[PERSON_NAME]'s"
click at [570, 259] on div "REachout Tracking Calendar Tasks Completed Tasks Deals Team Deals Toggle Dropdo…" at bounding box center [436, 146] width 680 height 228
